Goal: Navigation & Orientation: Find specific page/section

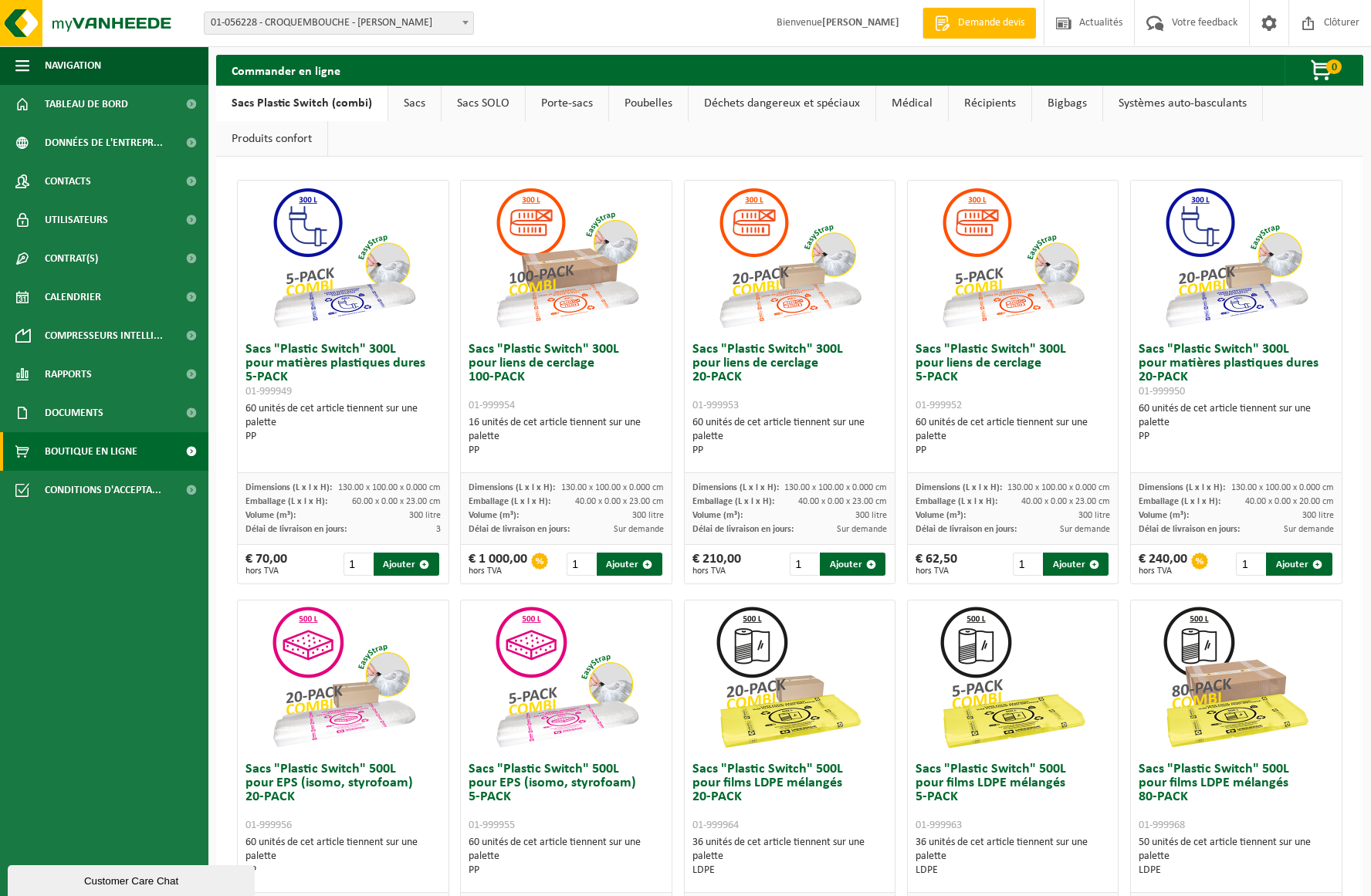
click at [656, 106] on link "Poubelles" at bounding box center [648, 104] width 78 height 35
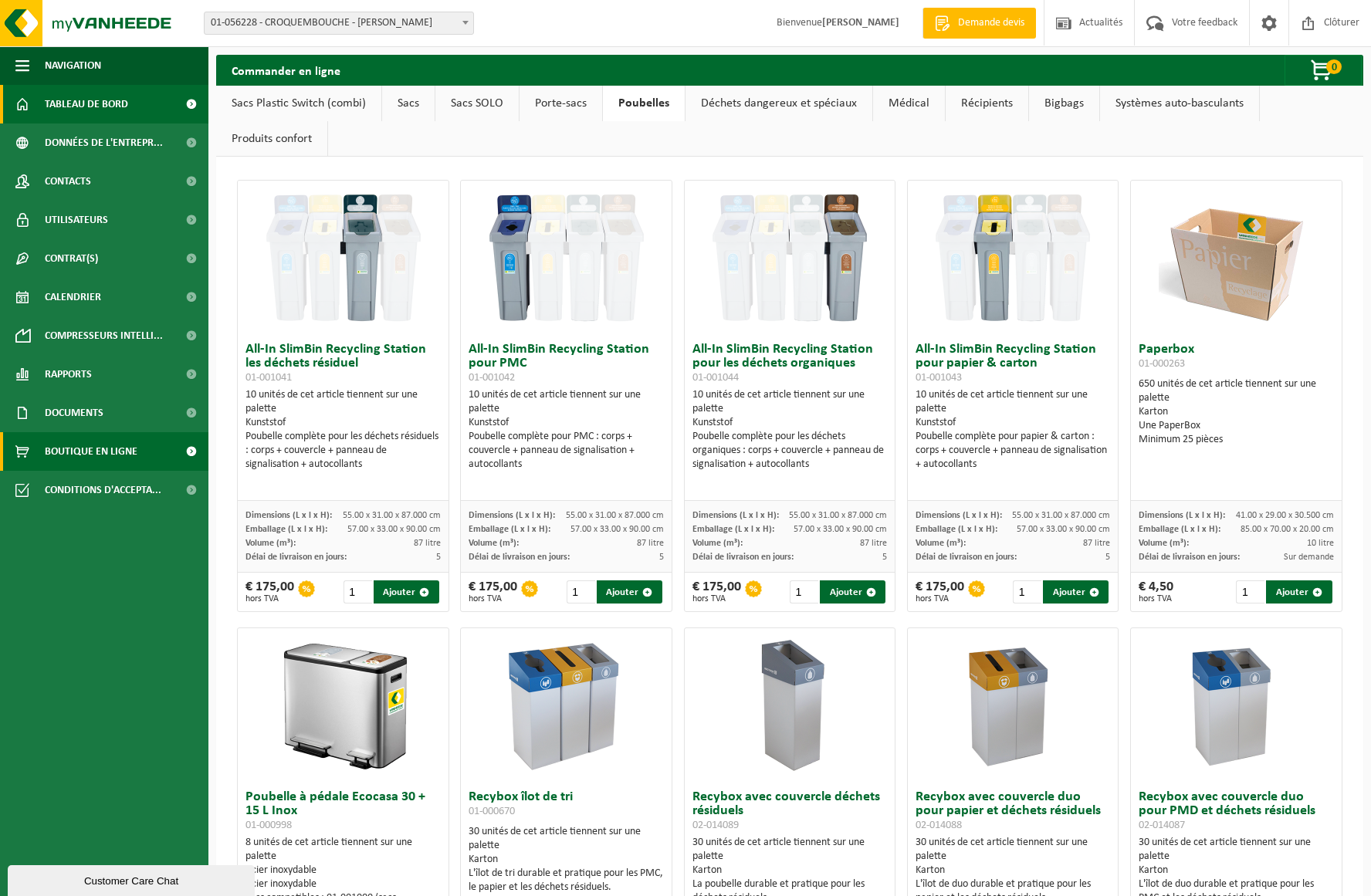
click at [115, 98] on span "Tableau de bord" at bounding box center [86, 105] width 84 height 39
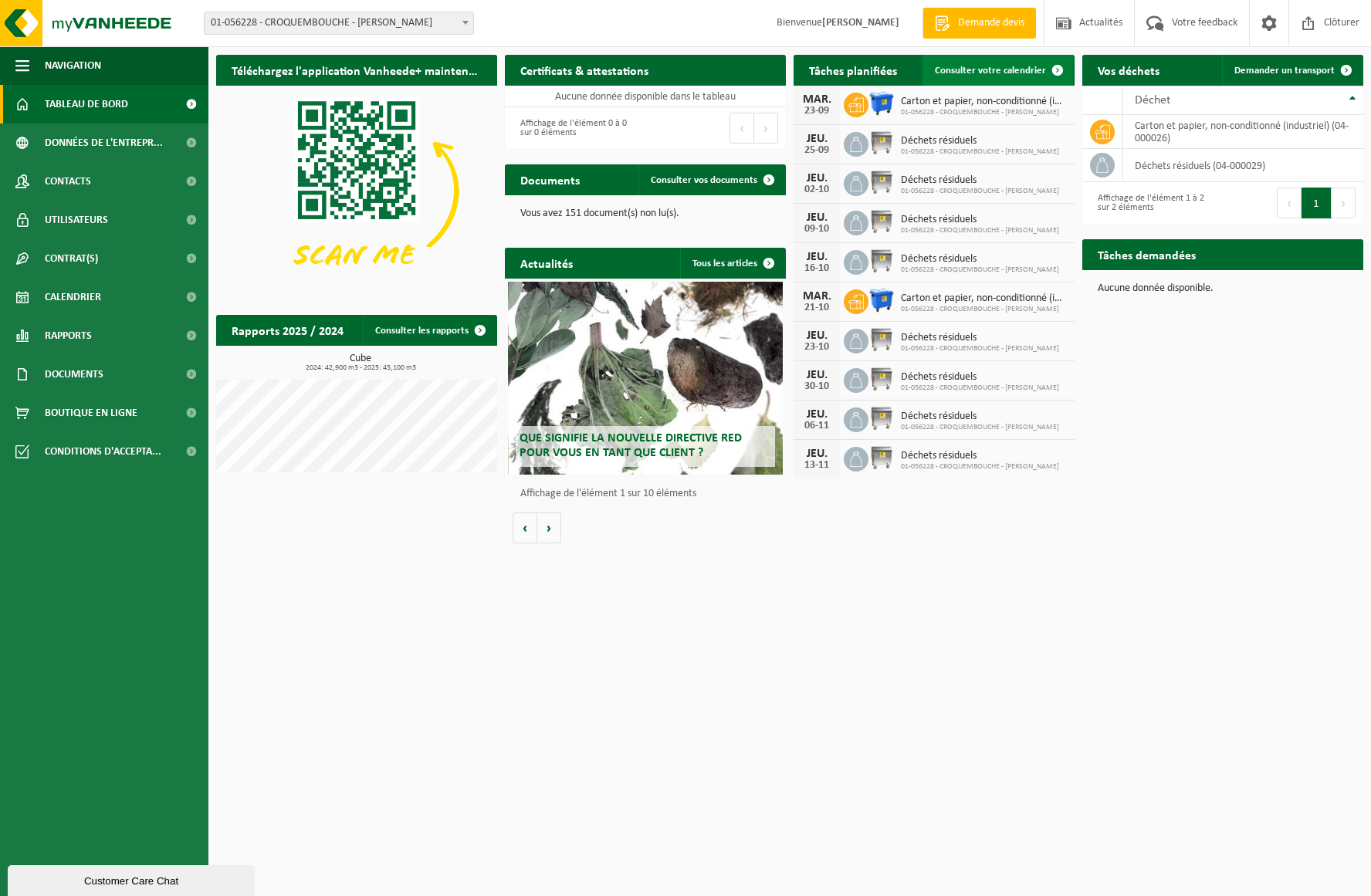
scroll to position [0, 1]
click at [1005, 72] on span "Consulter votre calendrier" at bounding box center [990, 71] width 111 height 10
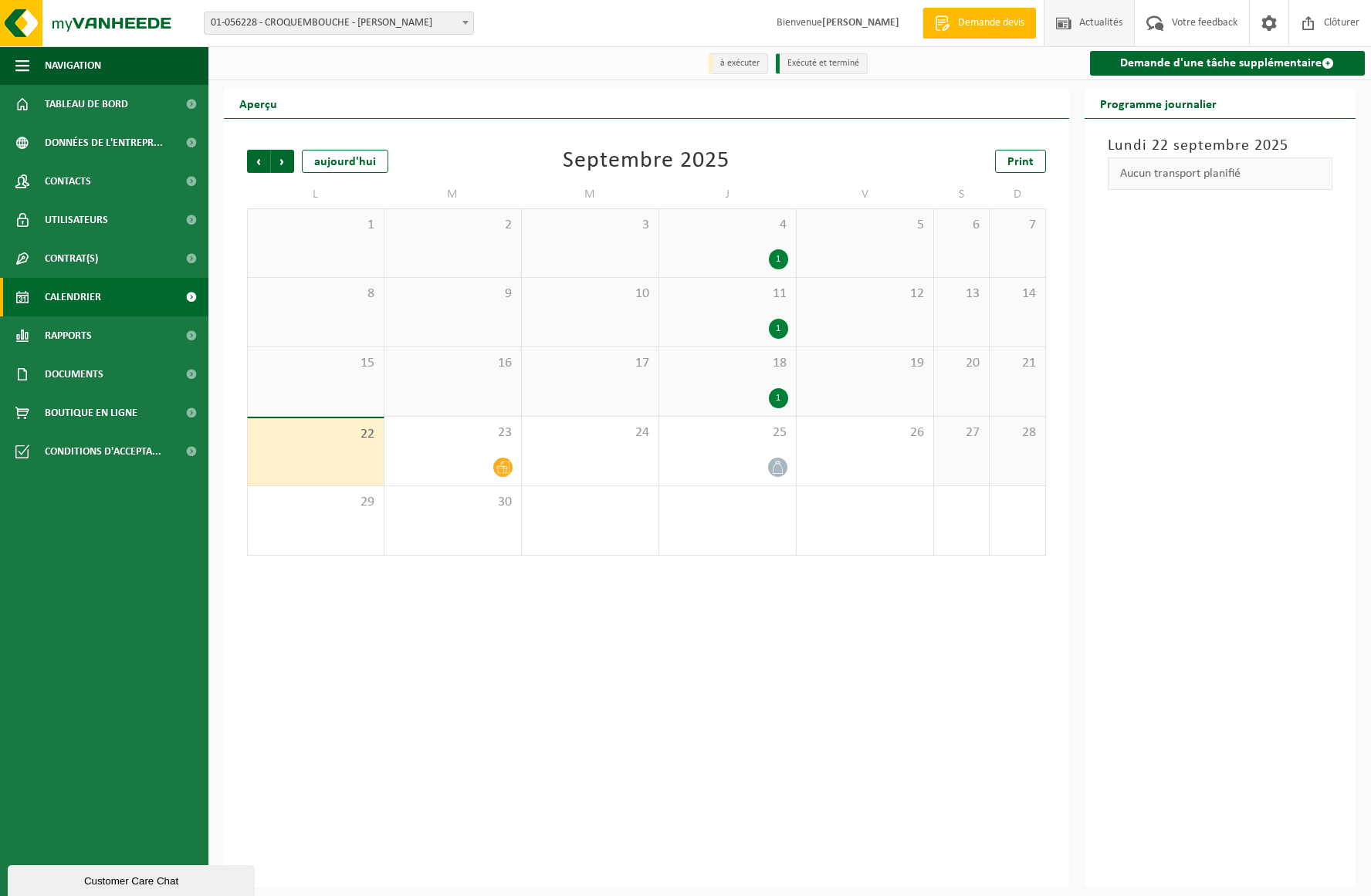
click at [1084, 23] on span "Actualités" at bounding box center [1101, 23] width 51 height 46
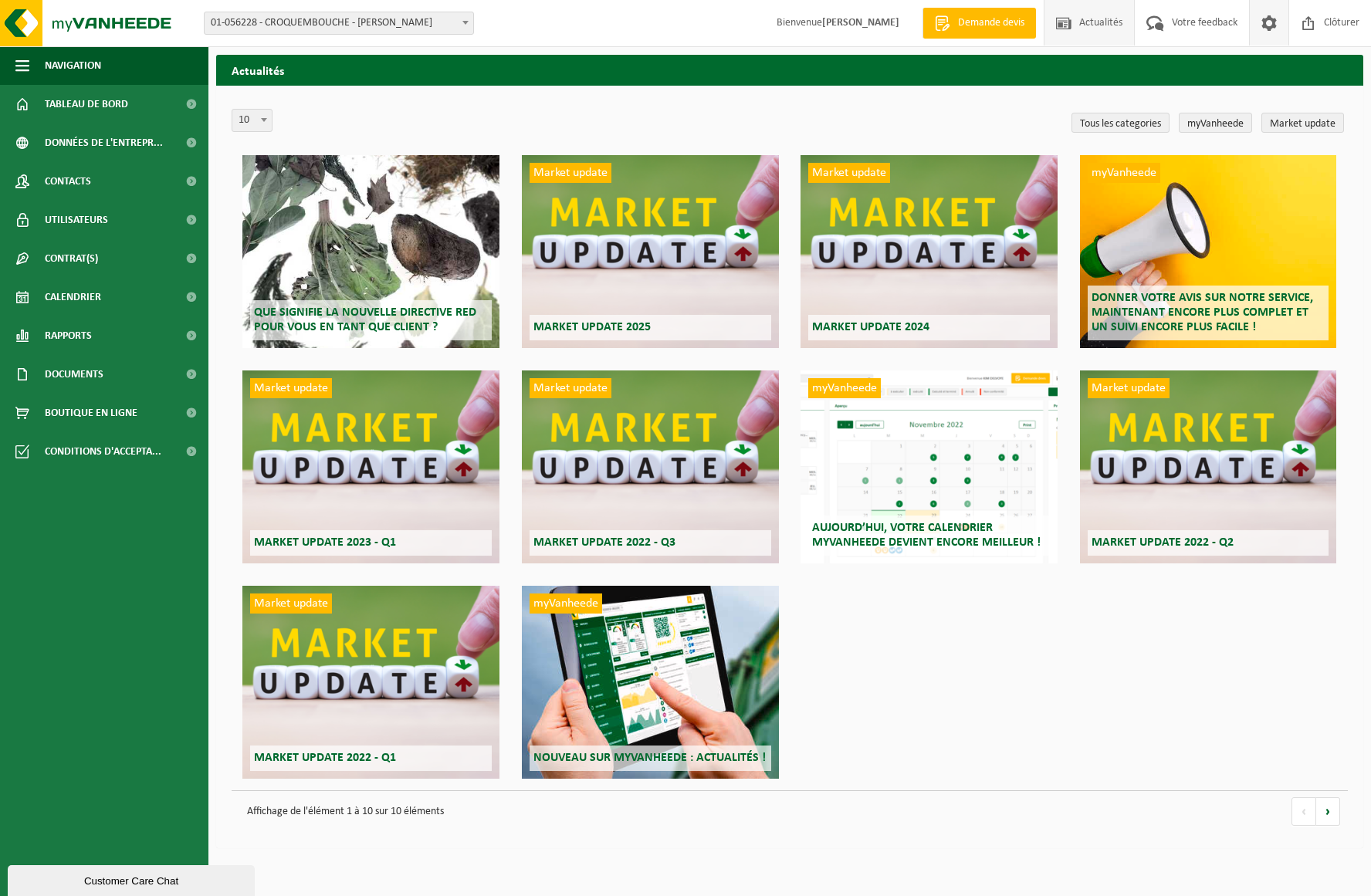
click at [1271, 19] on span at bounding box center [1268, 23] width 23 height 46
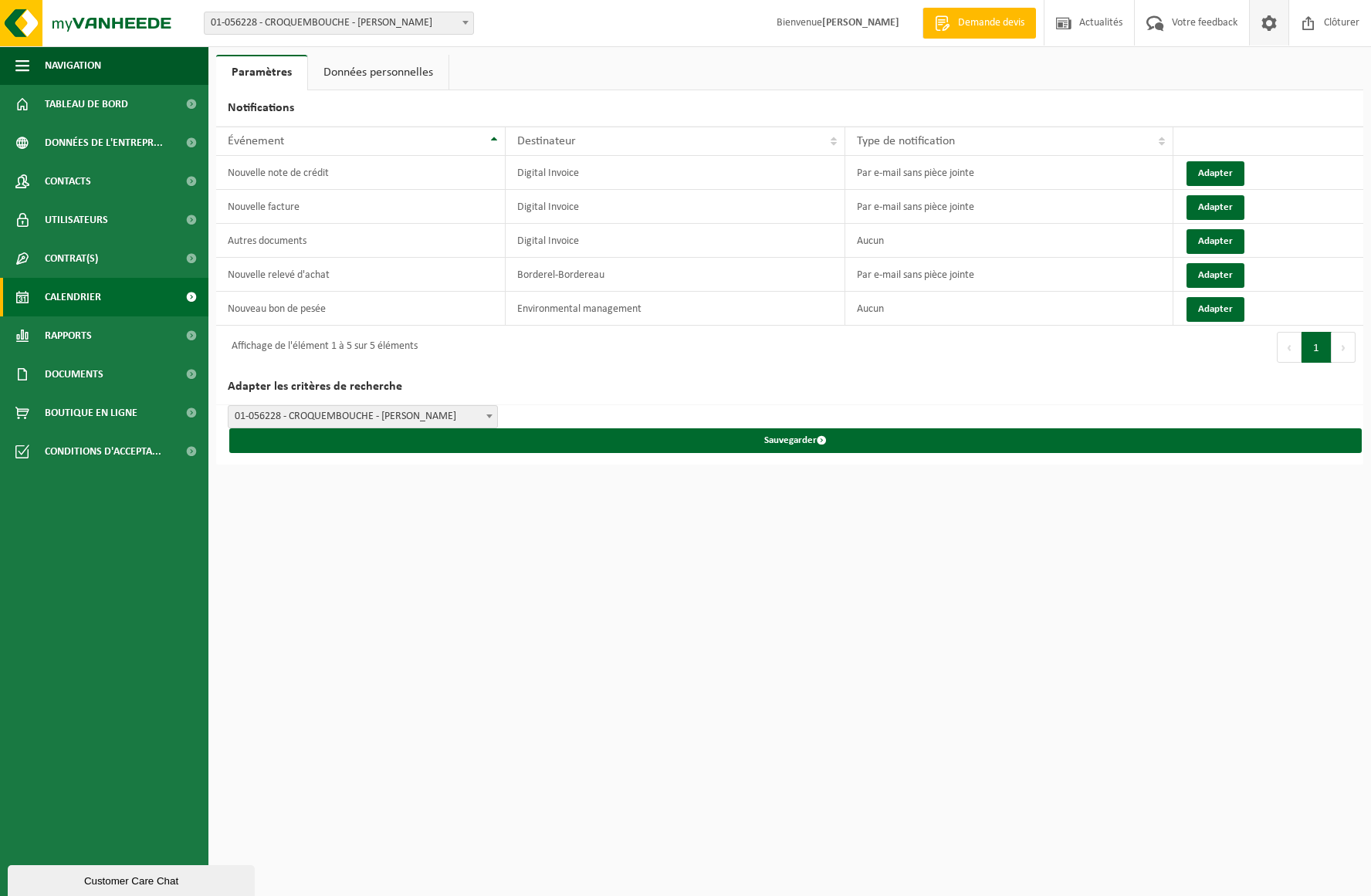
click at [89, 296] on span "Calendrier" at bounding box center [73, 297] width 57 height 39
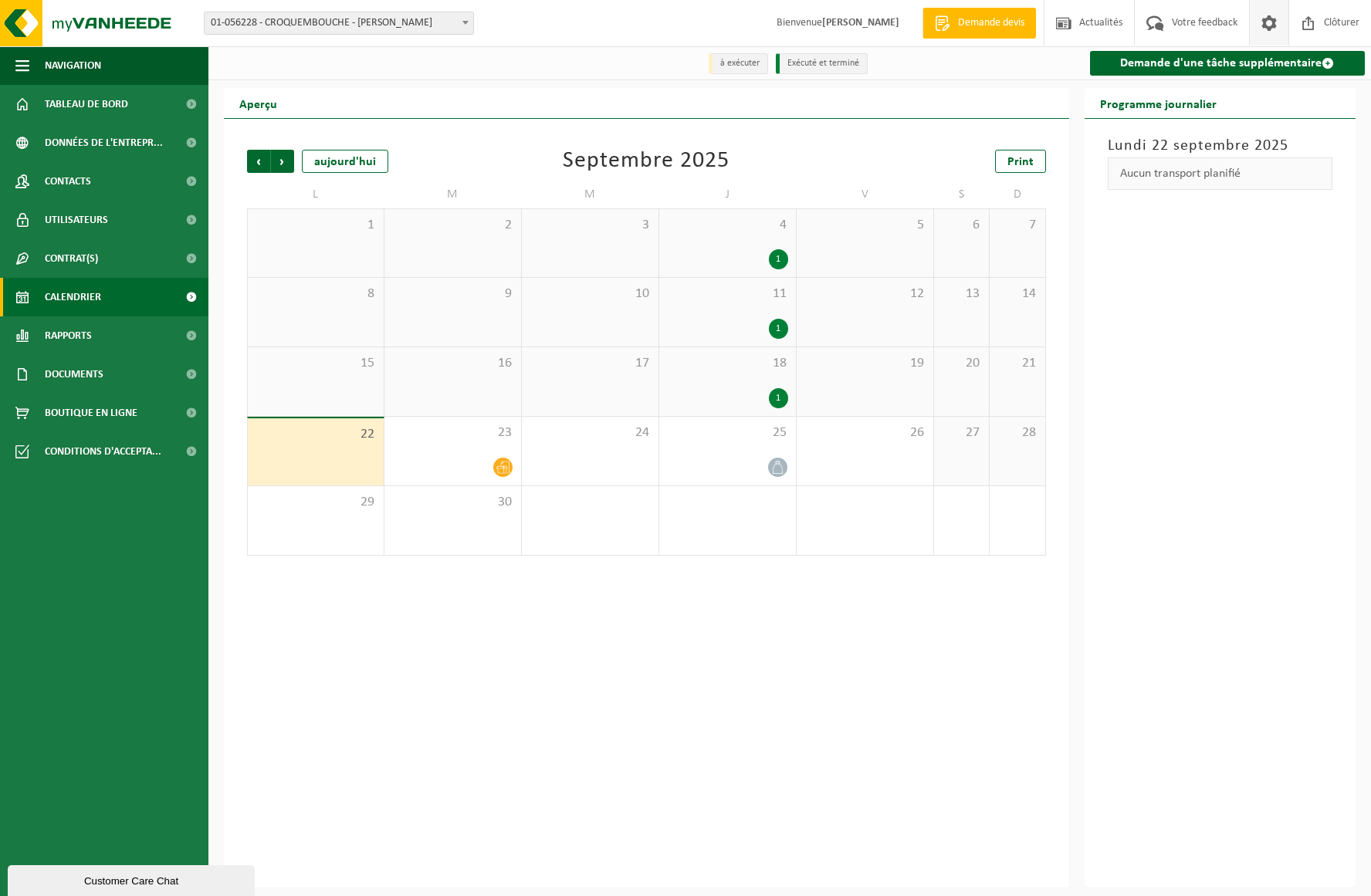
click at [1266, 23] on span at bounding box center [1268, 23] width 23 height 46
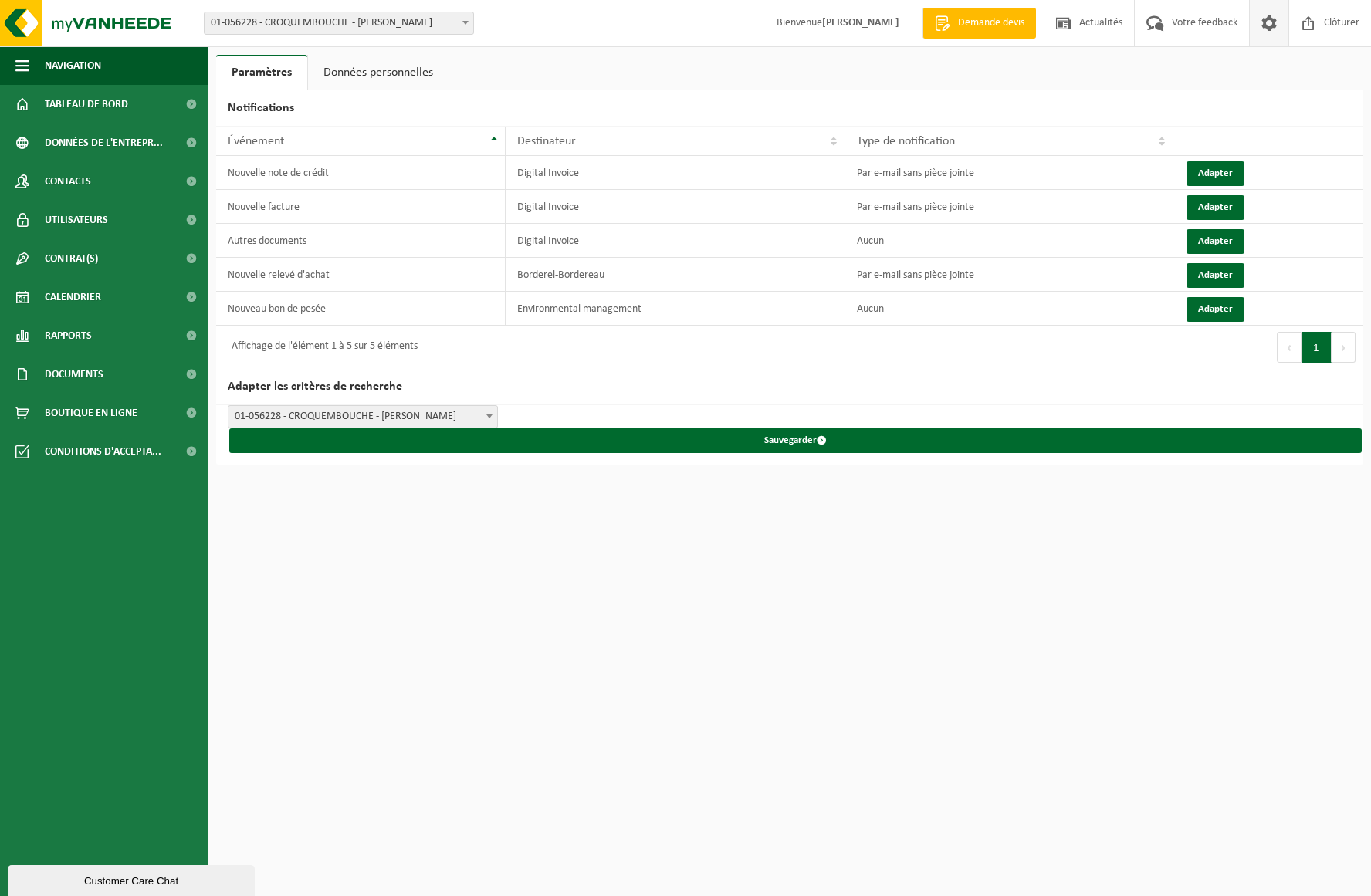
click at [395, 72] on link "Données personnelles" at bounding box center [378, 73] width 141 height 35
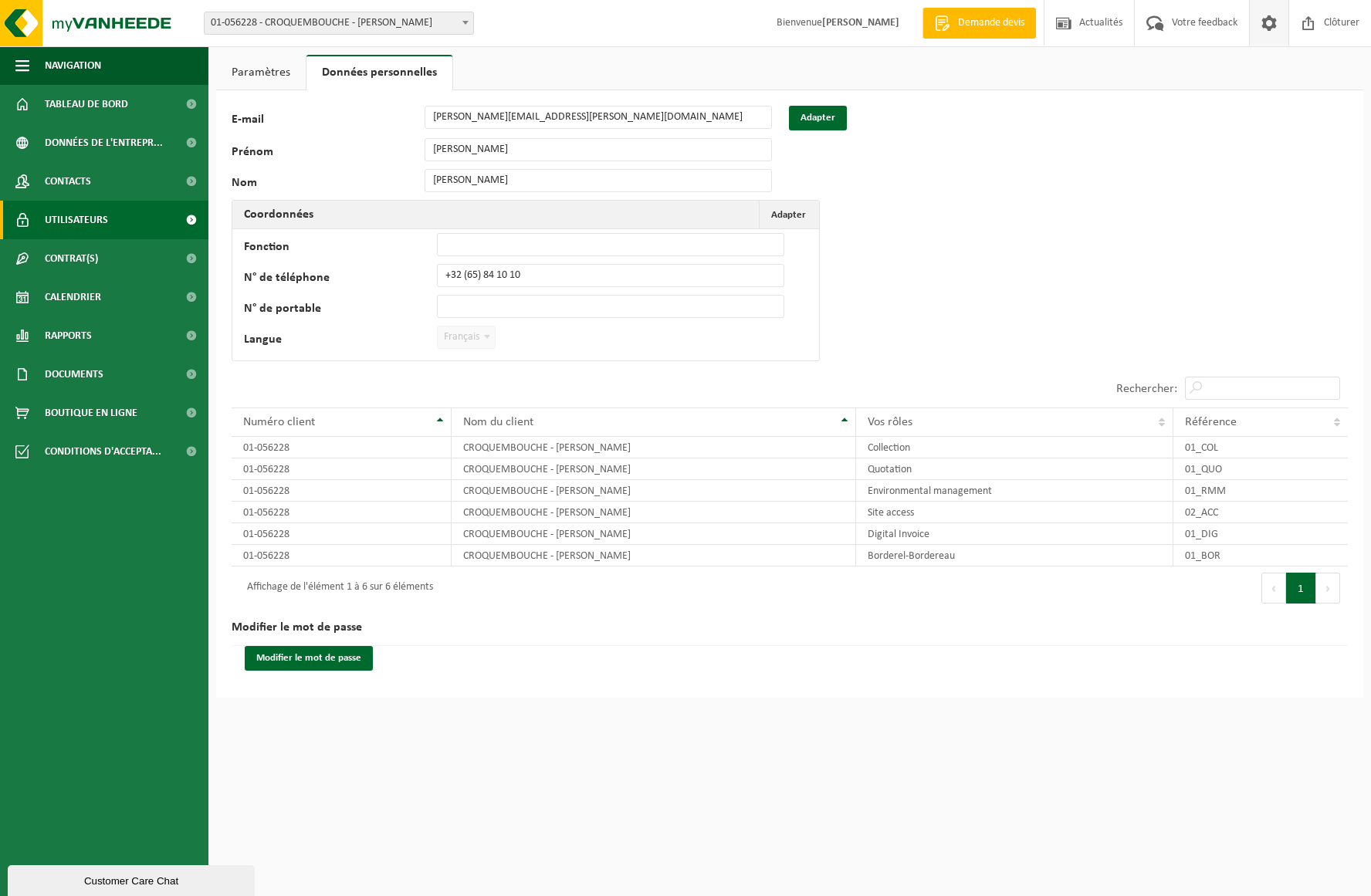
click at [82, 214] on span "Utilisateurs" at bounding box center [76, 220] width 63 height 39
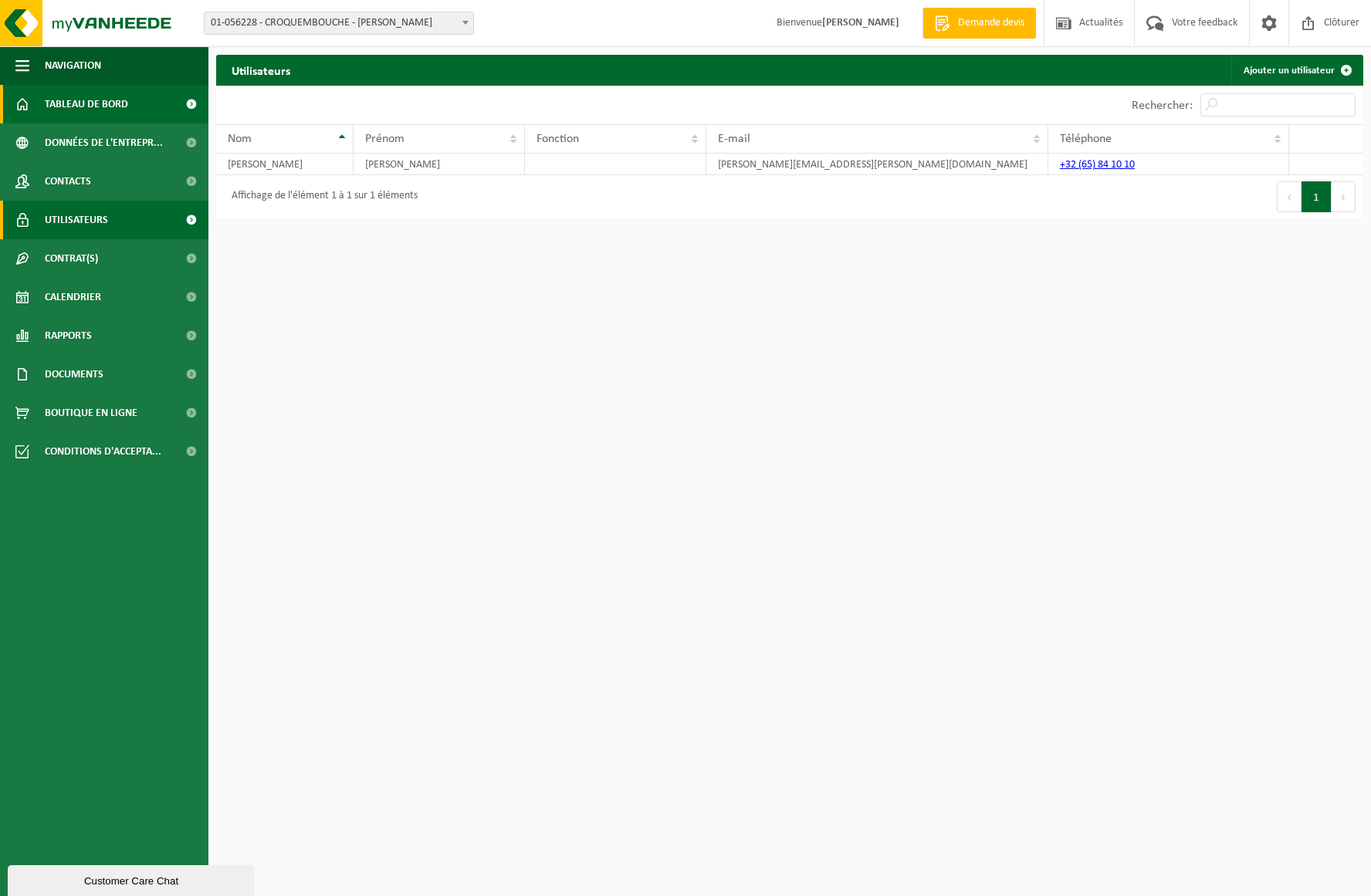
click at [89, 103] on span "Tableau de bord" at bounding box center [86, 105] width 84 height 39
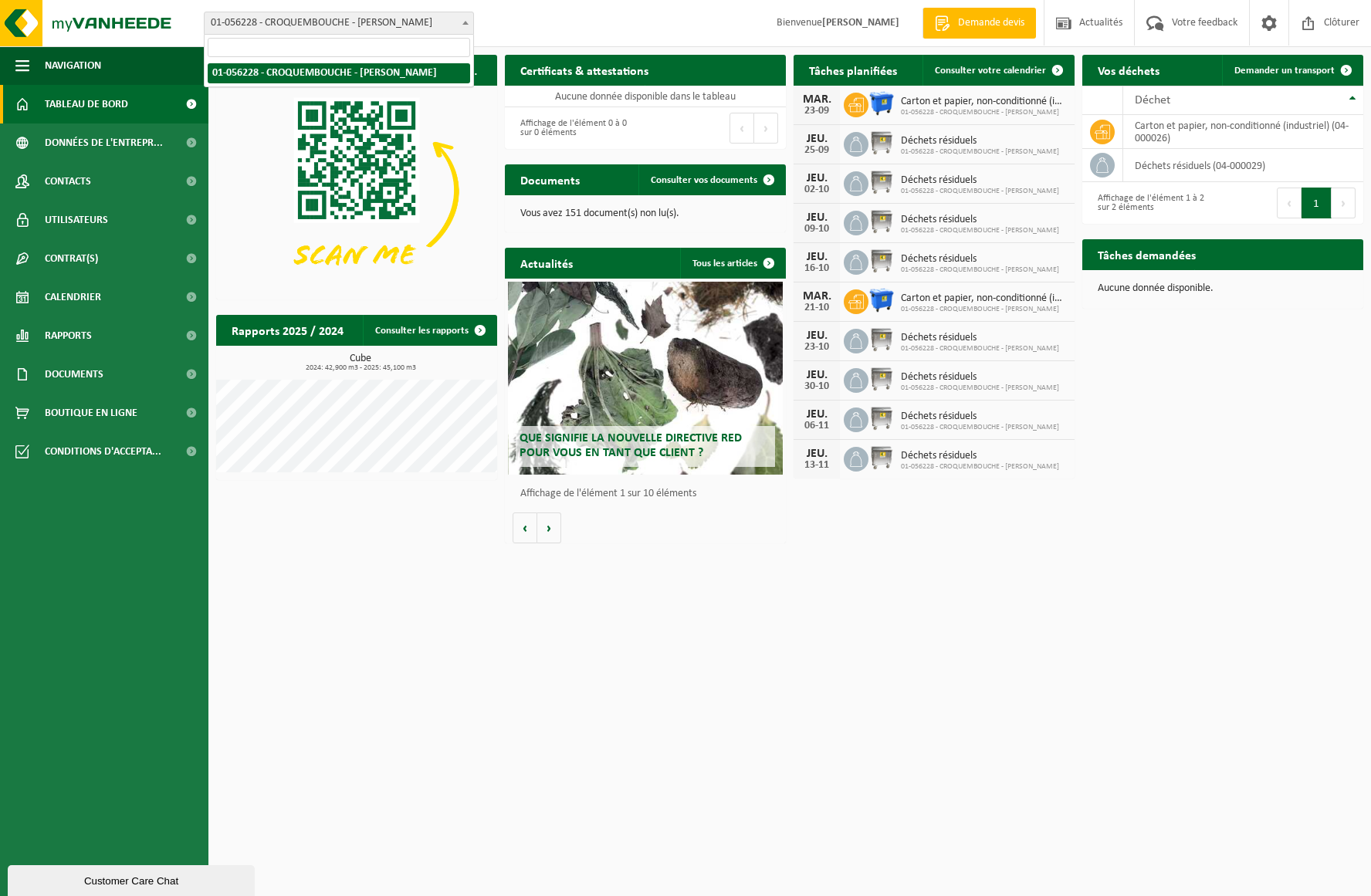
click at [467, 22] on b at bounding box center [465, 23] width 6 height 4
click at [875, 148] on img at bounding box center [881, 143] width 26 height 26
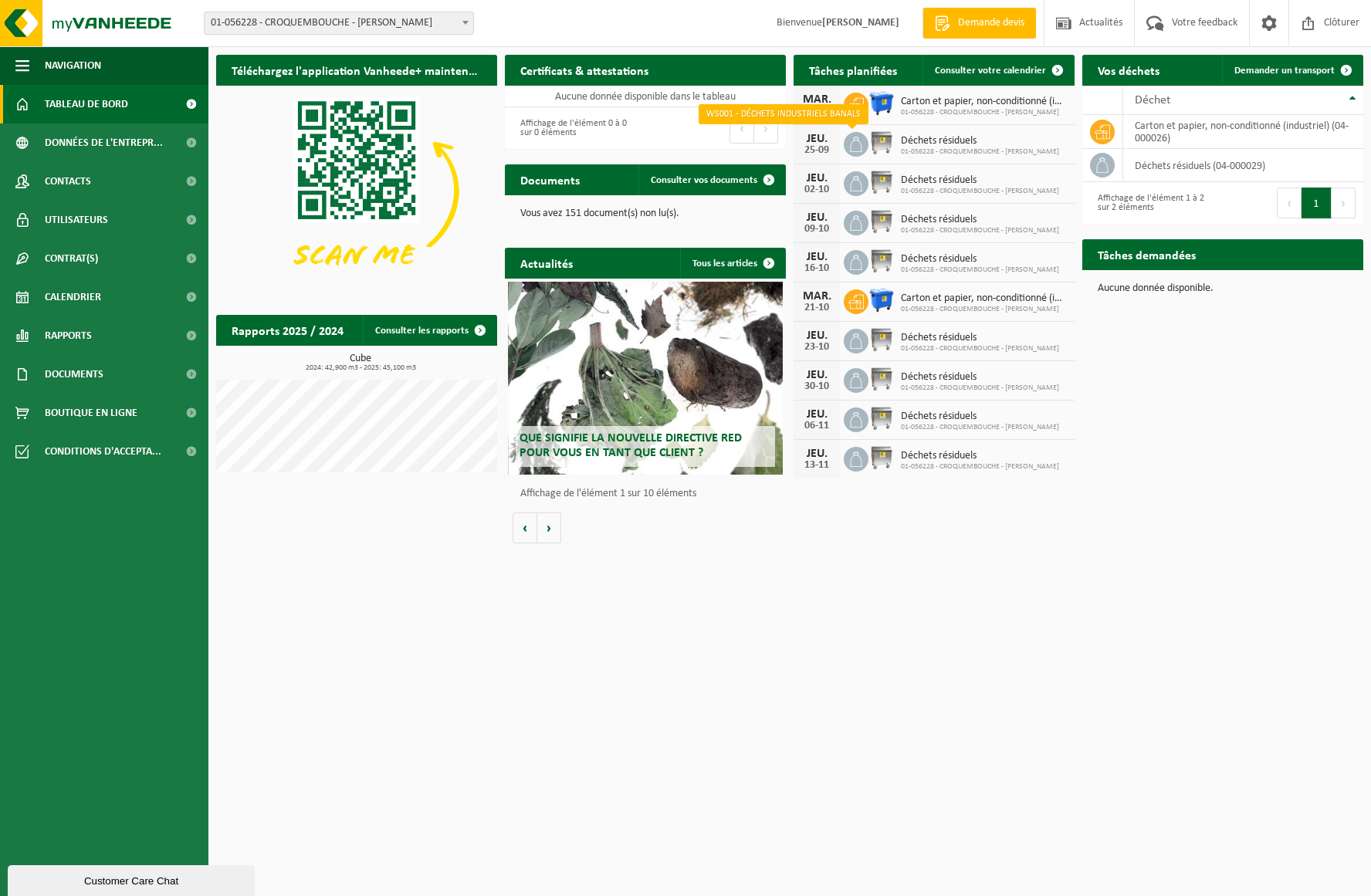
click at [857, 146] on icon at bounding box center [856, 144] width 15 height 15
click at [1023, 68] on span "Consulter votre calendrier" at bounding box center [990, 71] width 111 height 10
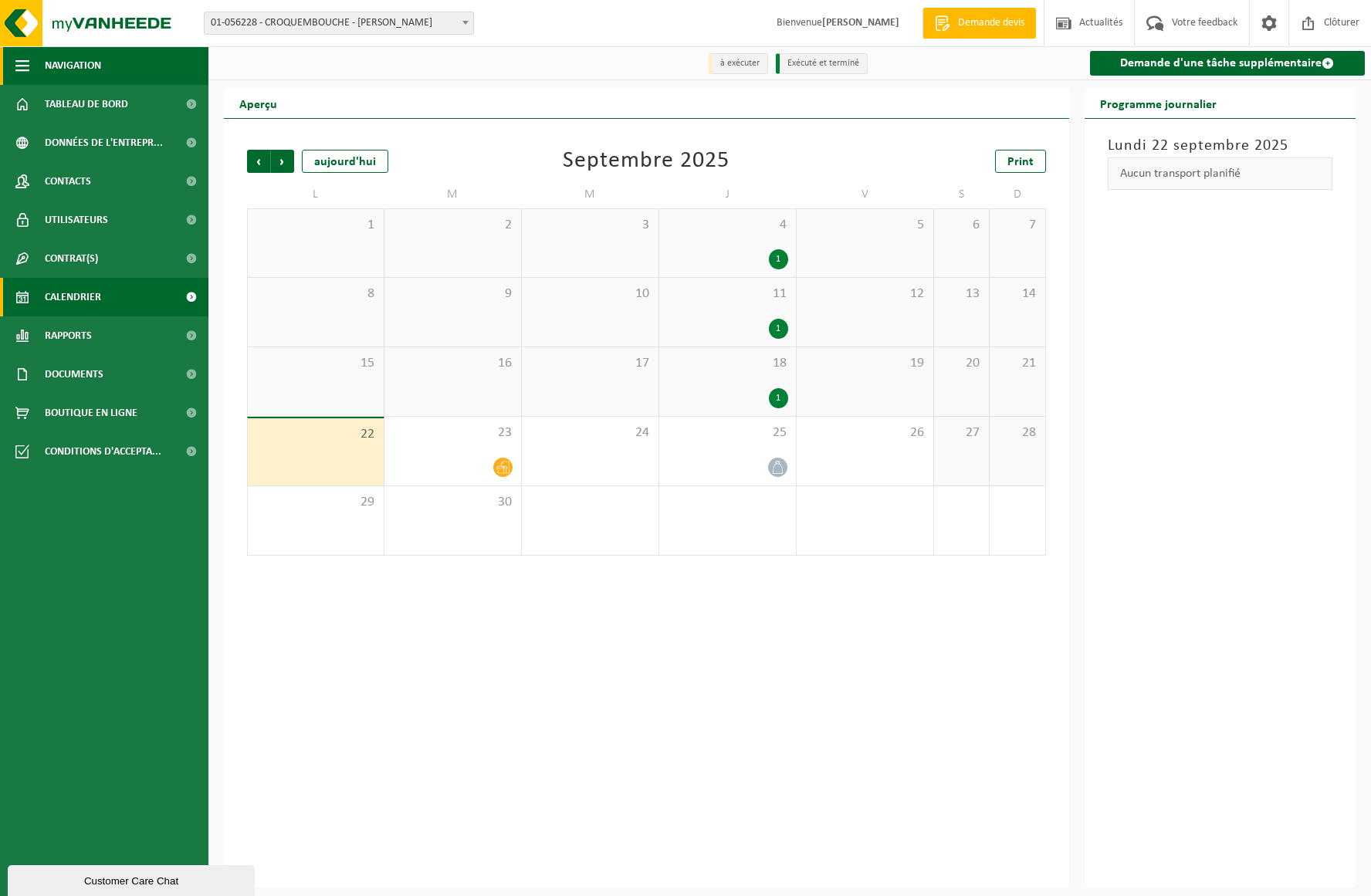
click at [94, 62] on span "Navigation" at bounding box center [73, 66] width 57 height 39
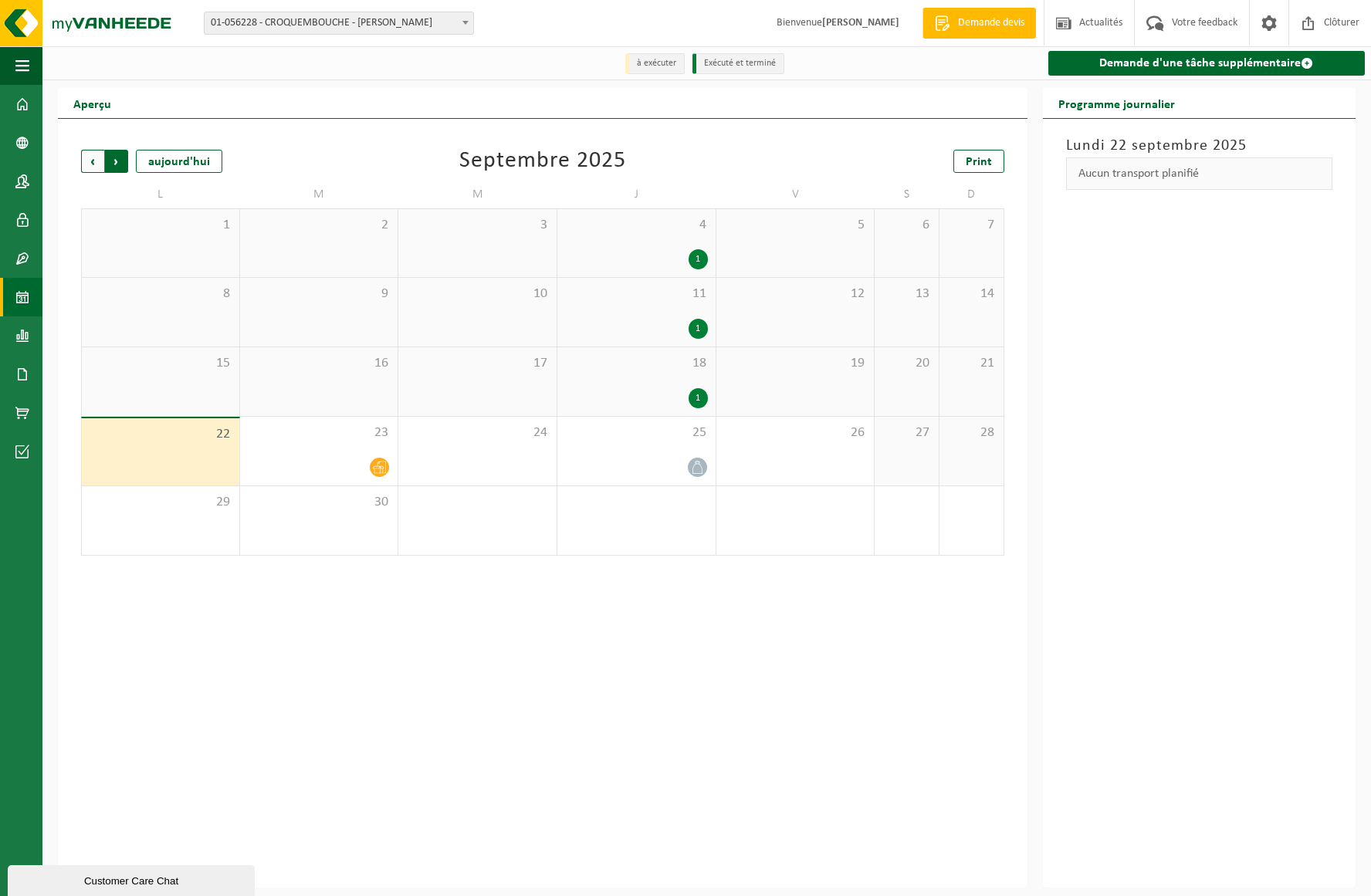
click at [87, 159] on span "Précédent" at bounding box center [92, 160] width 23 height 23
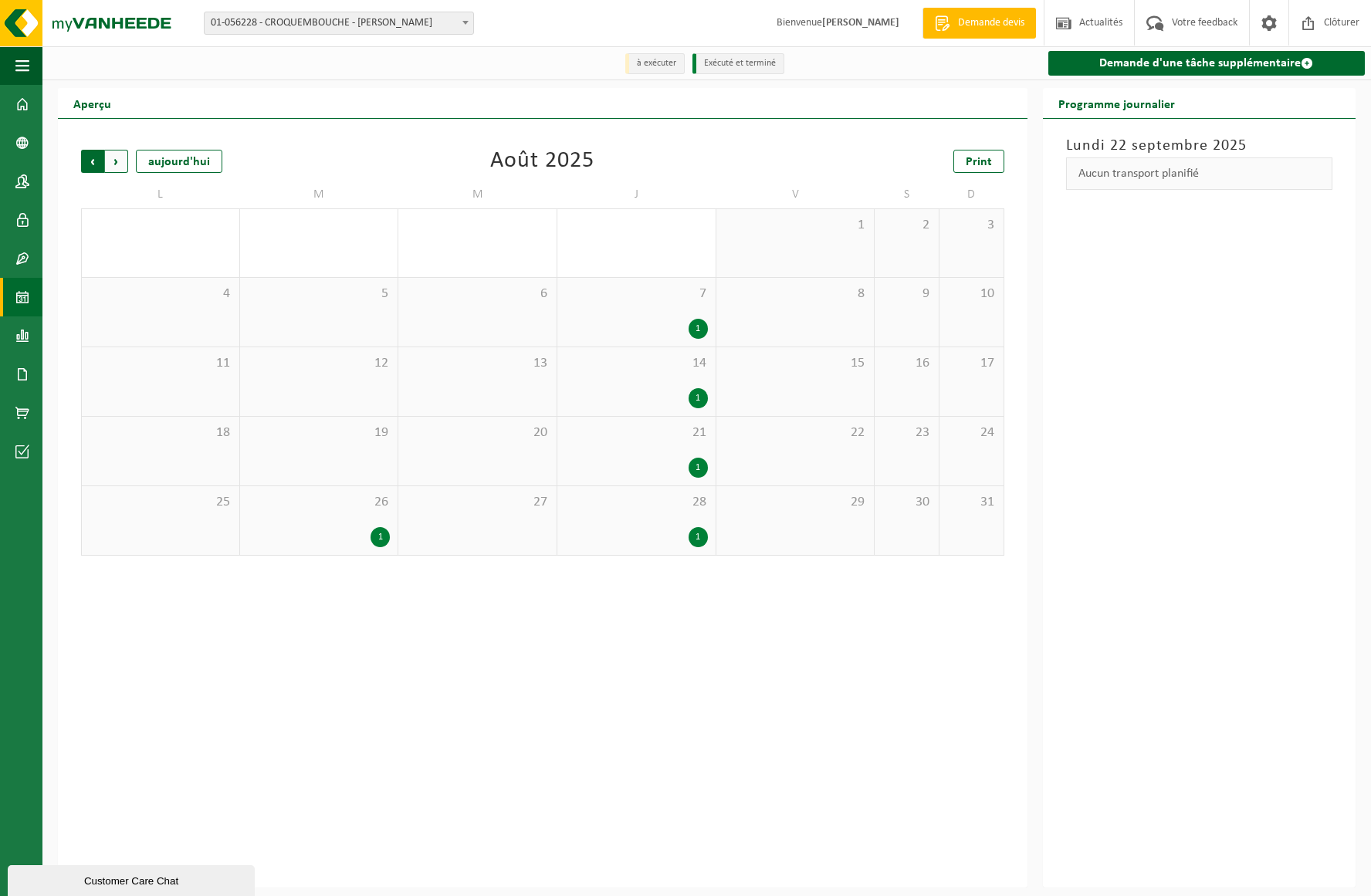
click at [116, 165] on span "Suivant" at bounding box center [116, 160] width 23 height 23
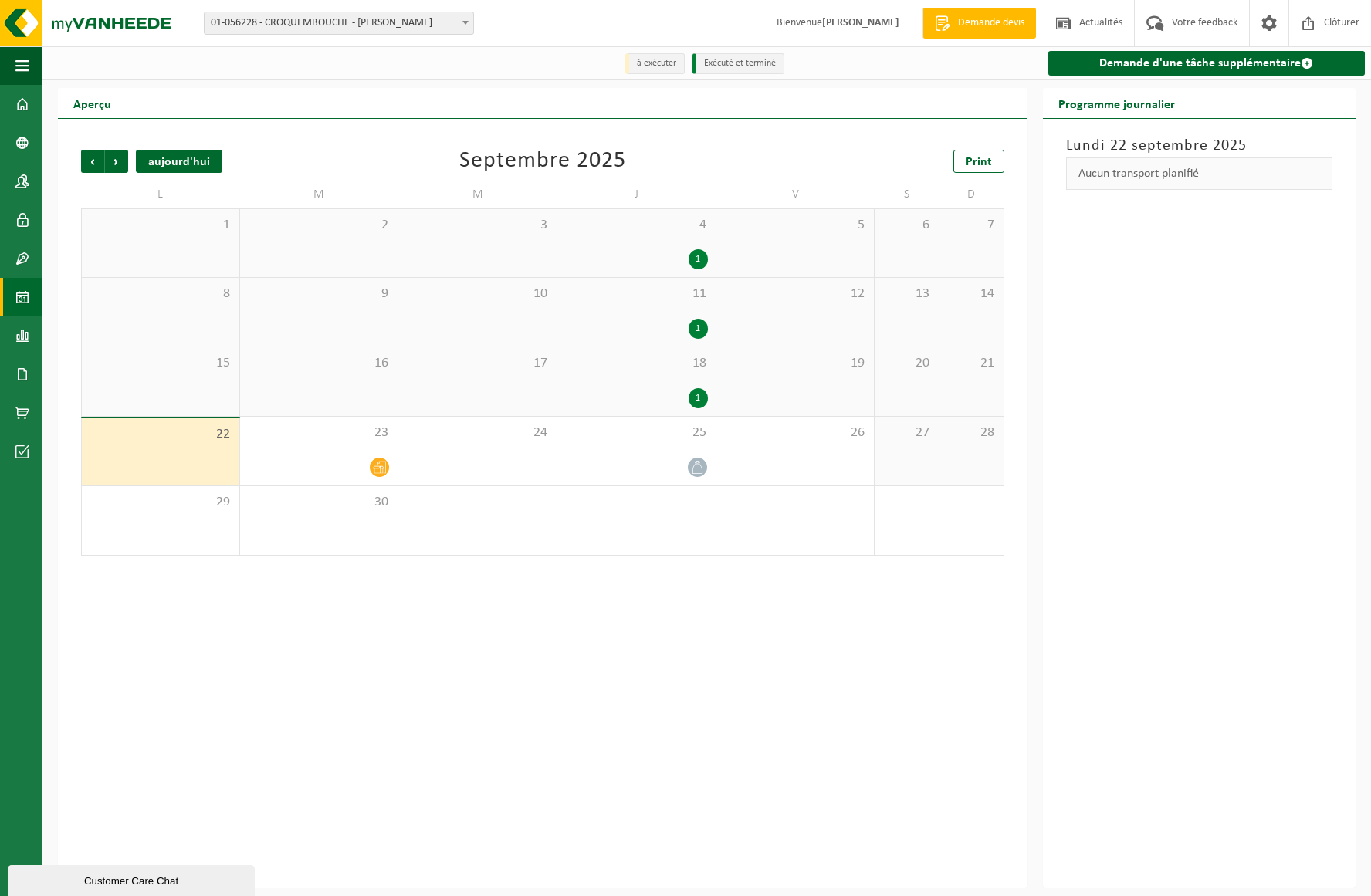
click at [170, 162] on div "aujourd'hui" at bounding box center [179, 160] width 86 height 23
click at [119, 159] on span "Suivant" at bounding box center [116, 160] width 23 height 23
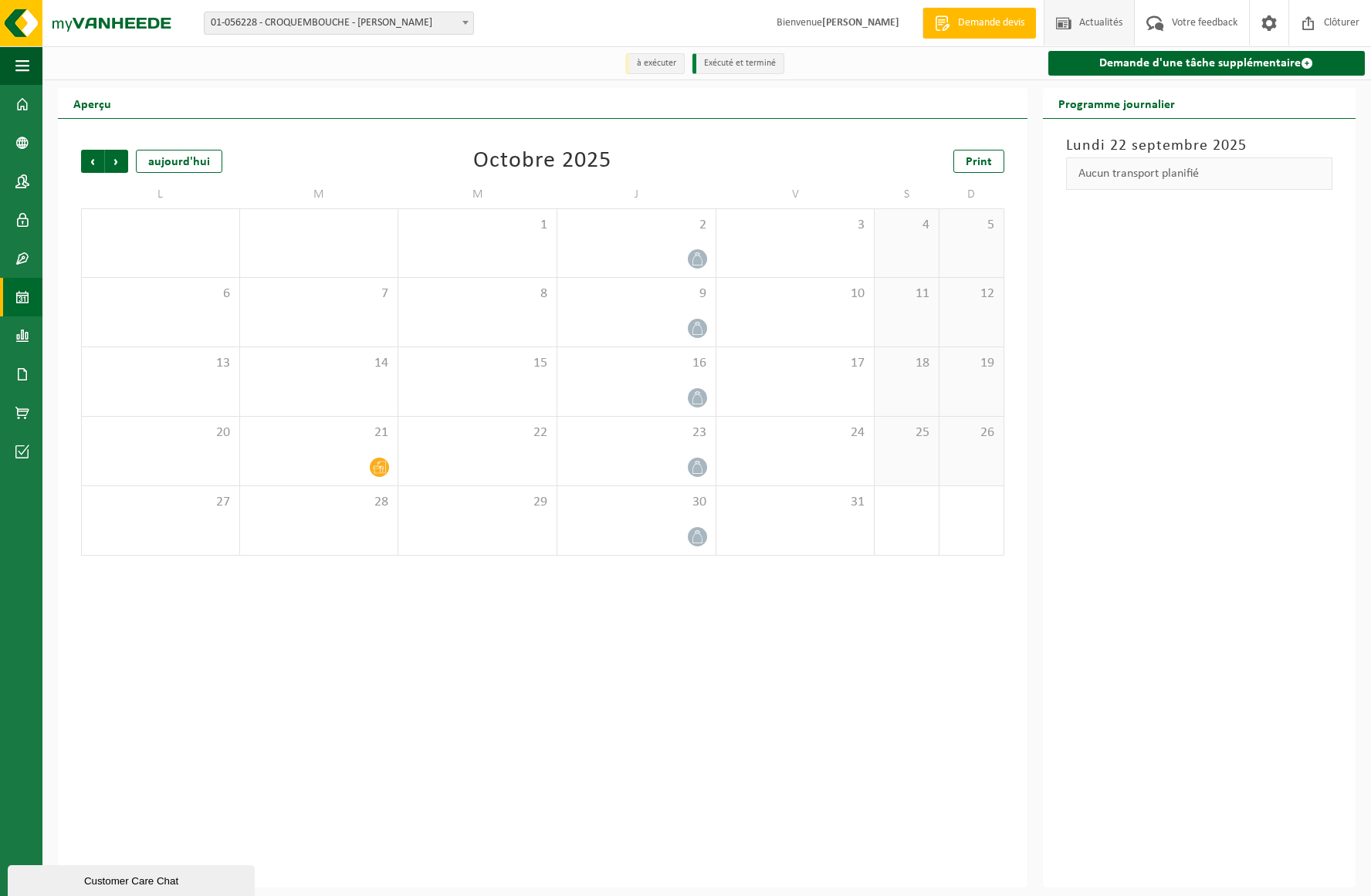
click at [1096, 18] on span "Actualités" at bounding box center [1101, 23] width 51 height 46
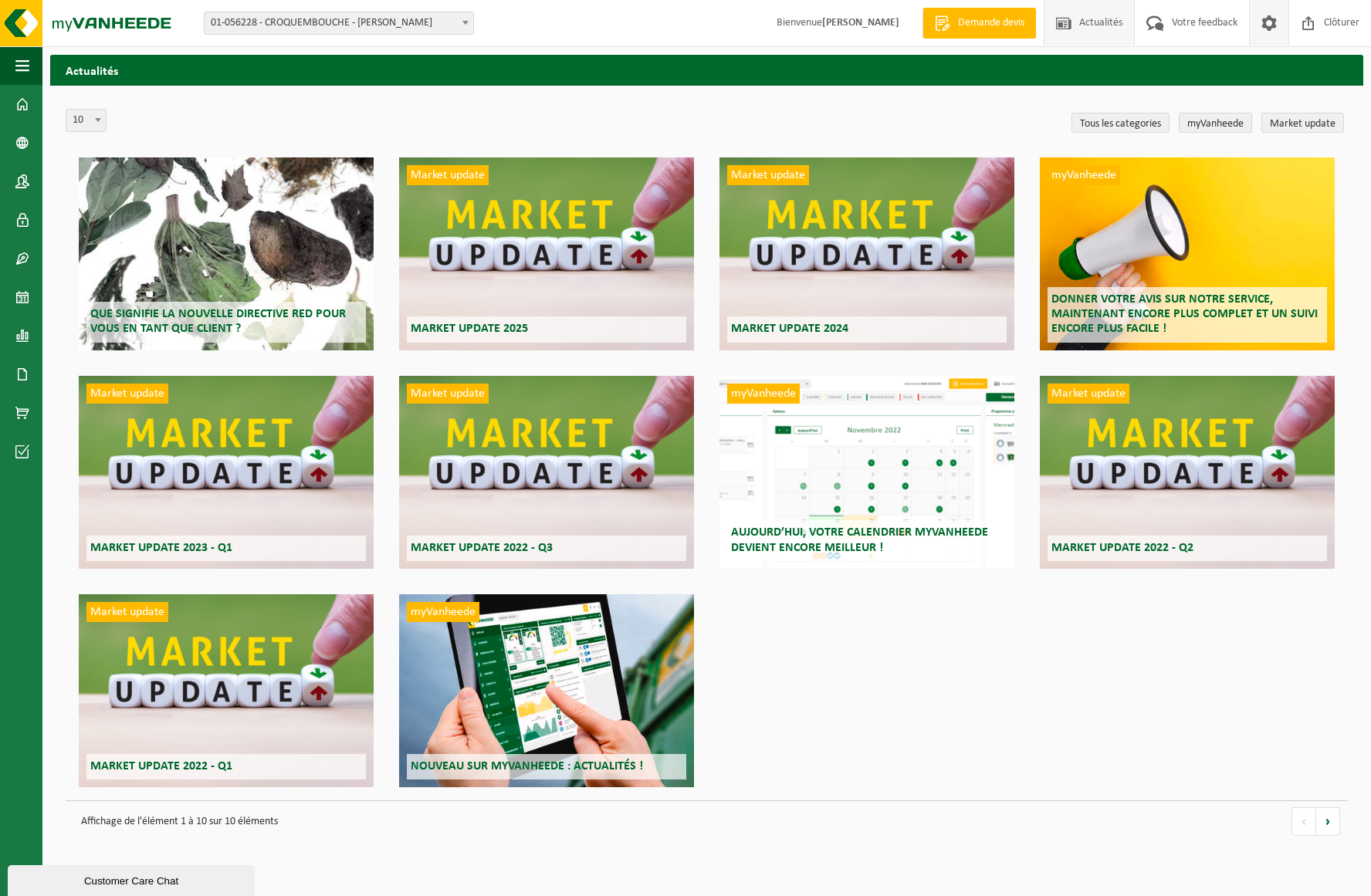
scroll to position [0, 2]
click at [1272, 23] on span at bounding box center [1268, 23] width 23 height 46
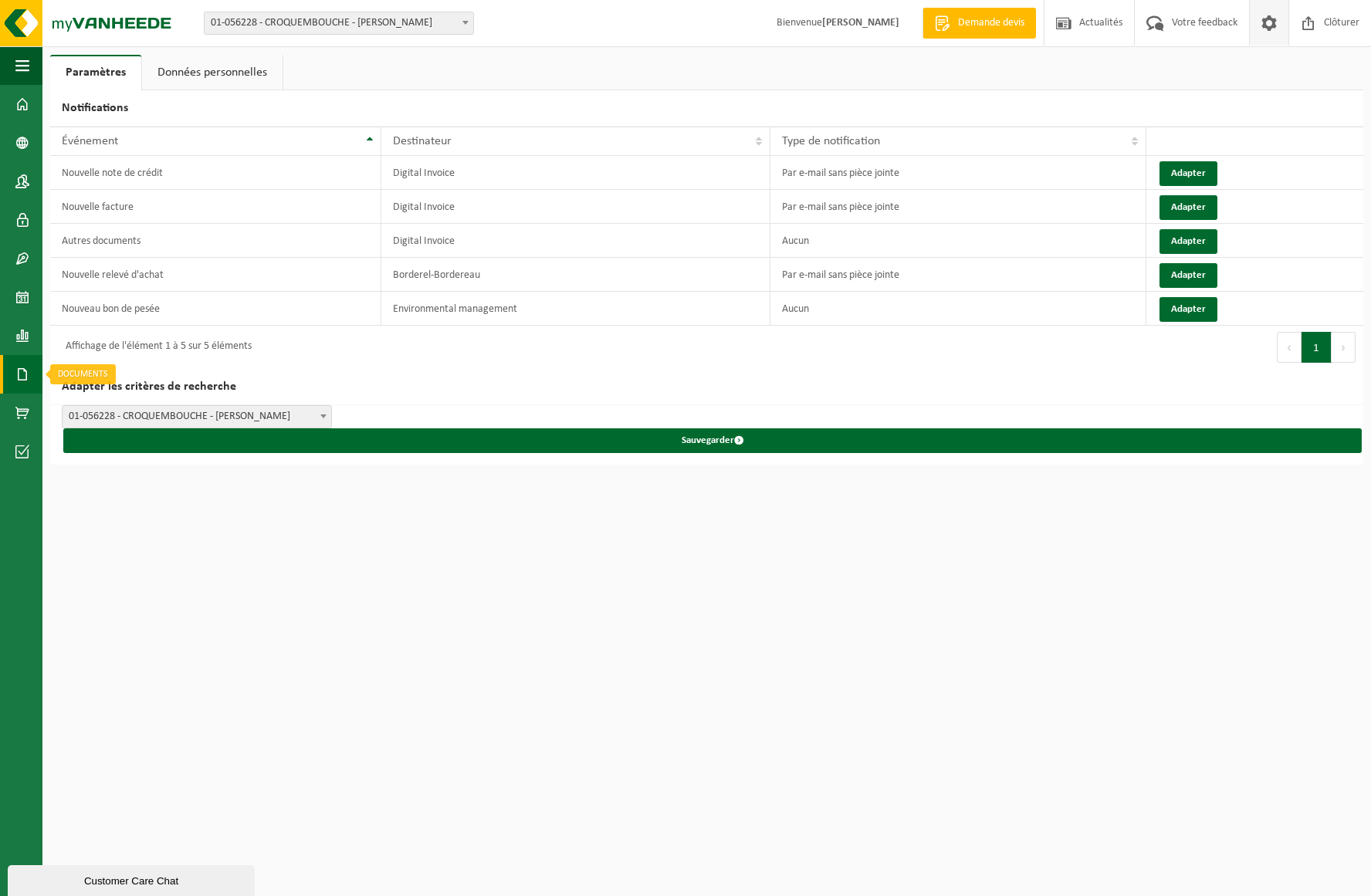
click at [24, 377] on span at bounding box center [22, 375] width 13 height 39
click at [82, 70] on link "Paramètres" at bounding box center [95, 73] width 91 height 35
click at [22, 105] on span at bounding box center [22, 105] width 13 height 39
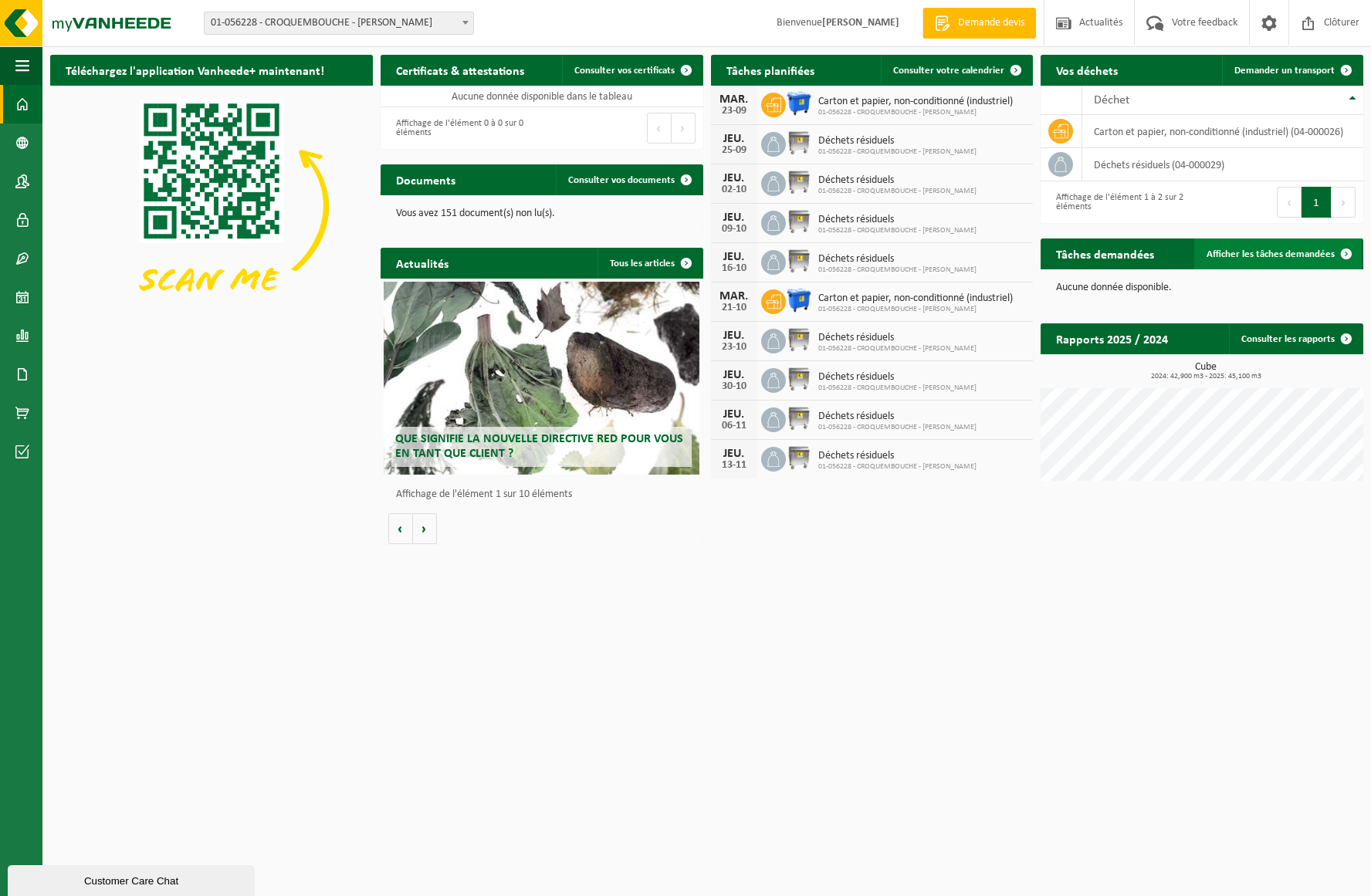
click at [1255, 254] on span "Afficher les tâches demandées" at bounding box center [1271, 255] width 128 height 10
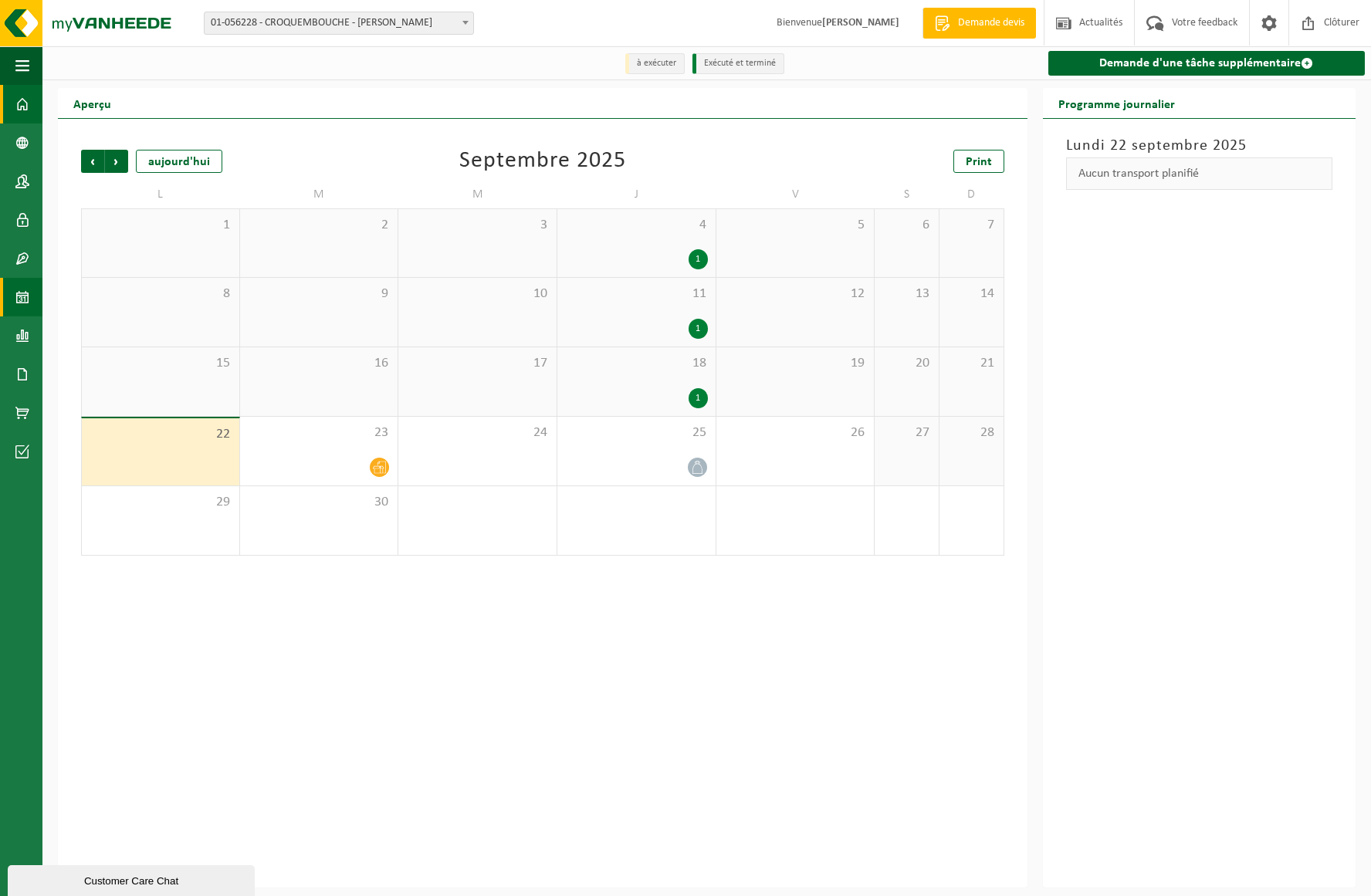
click at [24, 106] on span at bounding box center [22, 105] width 13 height 39
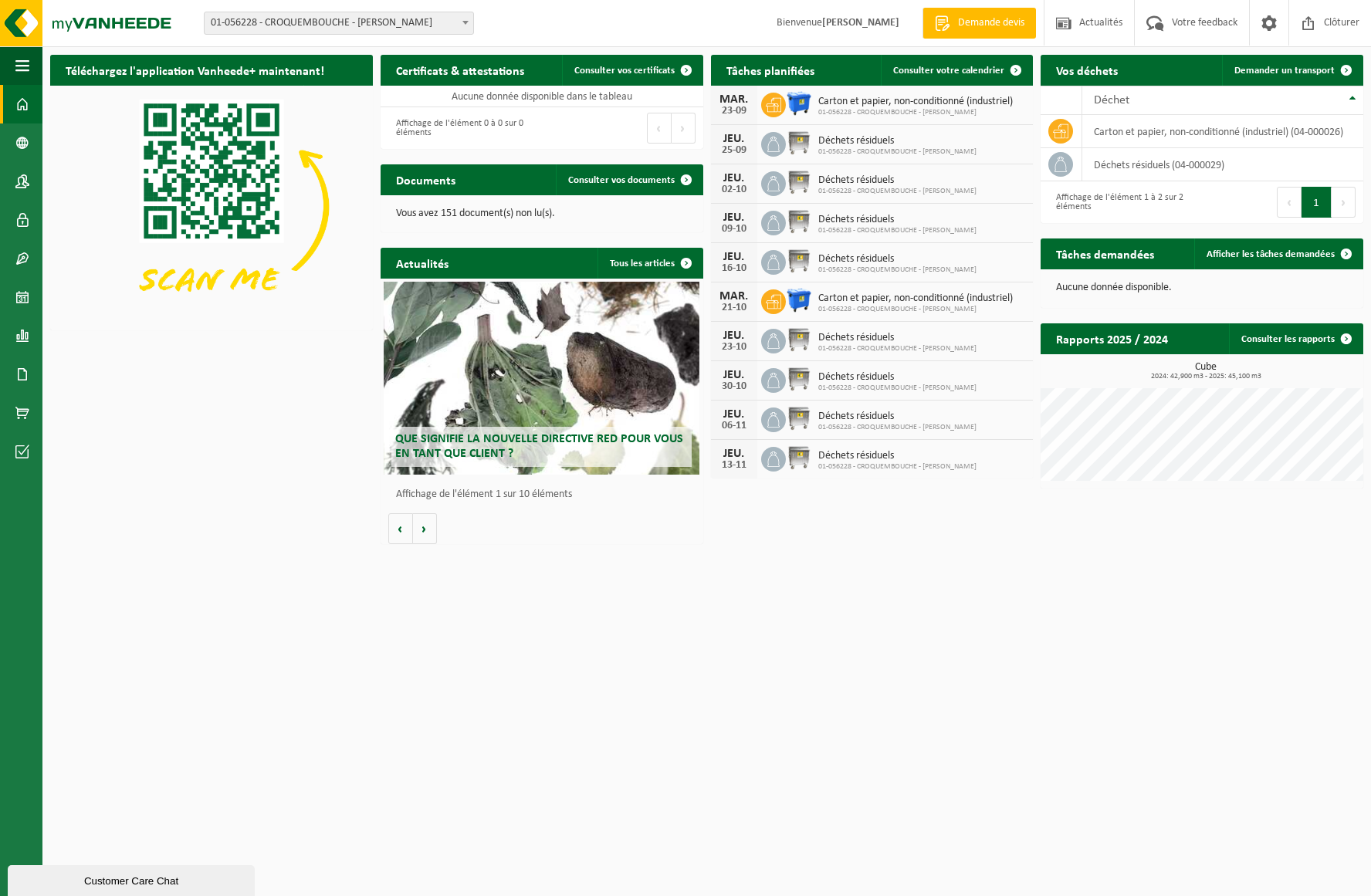
scroll to position [0, 1]
click at [467, 21] on b at bounding box center [465, 23] width 6 height 4
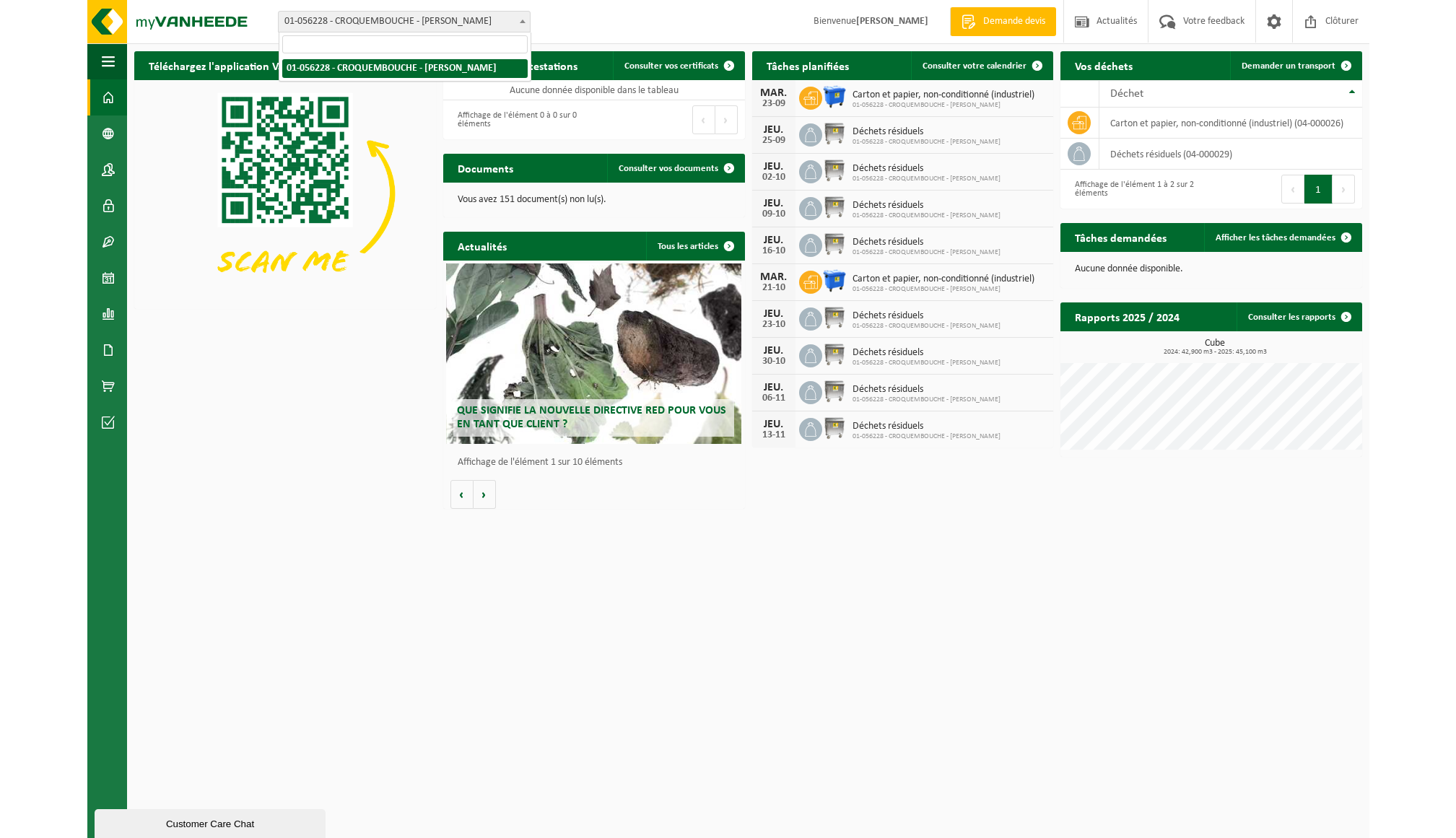
scroll to position [0, 0]
